Goal: Information Seeking & Learning: Learn about a topic

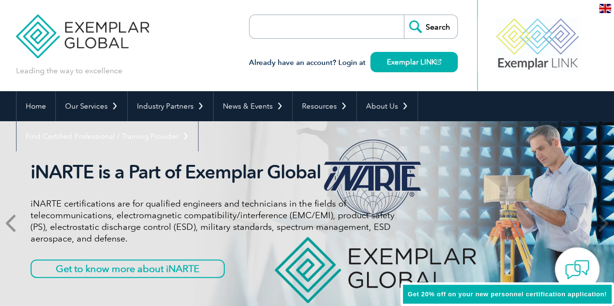
click at [7, 223] on icon at bounding box center [12, 223] width 12 height 0
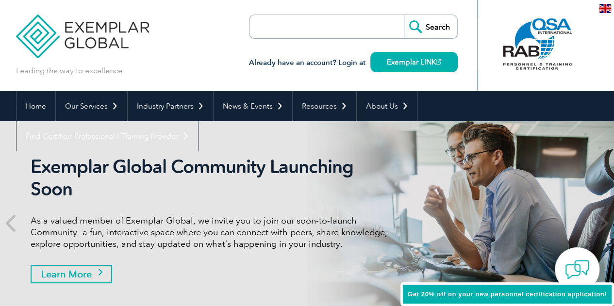
click at [111, 272] on link "Learn More" at bounding box center [72, 274] width 82 height 18
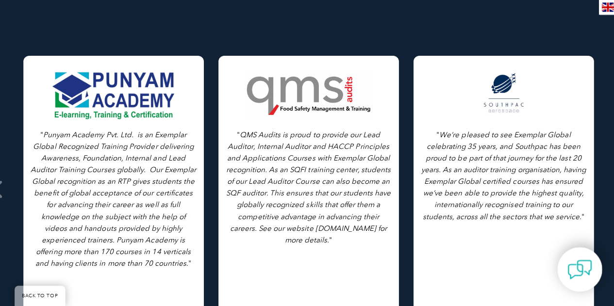
scroll to position [1169, 0]
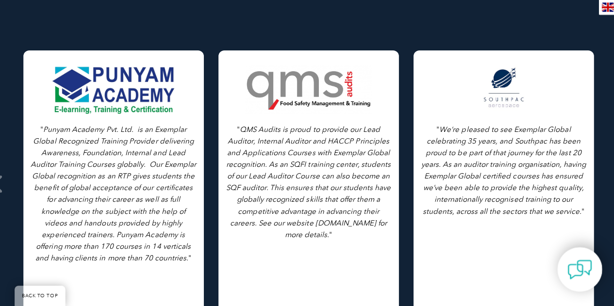
click at [225, 188] on p "" QMS Audits is proud to provide our Lead Auditor, Internal Auditor and HACCP P…" at bounding box center [307, 182] width 165 height 117
